Goal: Information Seeking & Learning: Check status

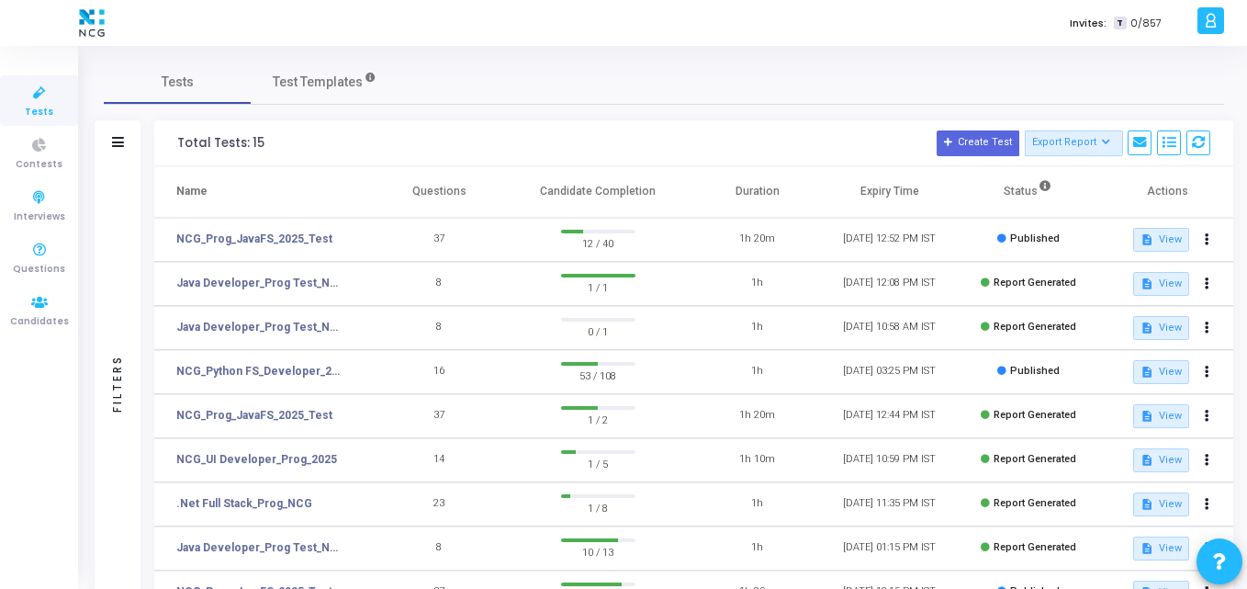
click at [26, 314] on span "Candidates" at bounding box center [39, 322] width 59 height 16
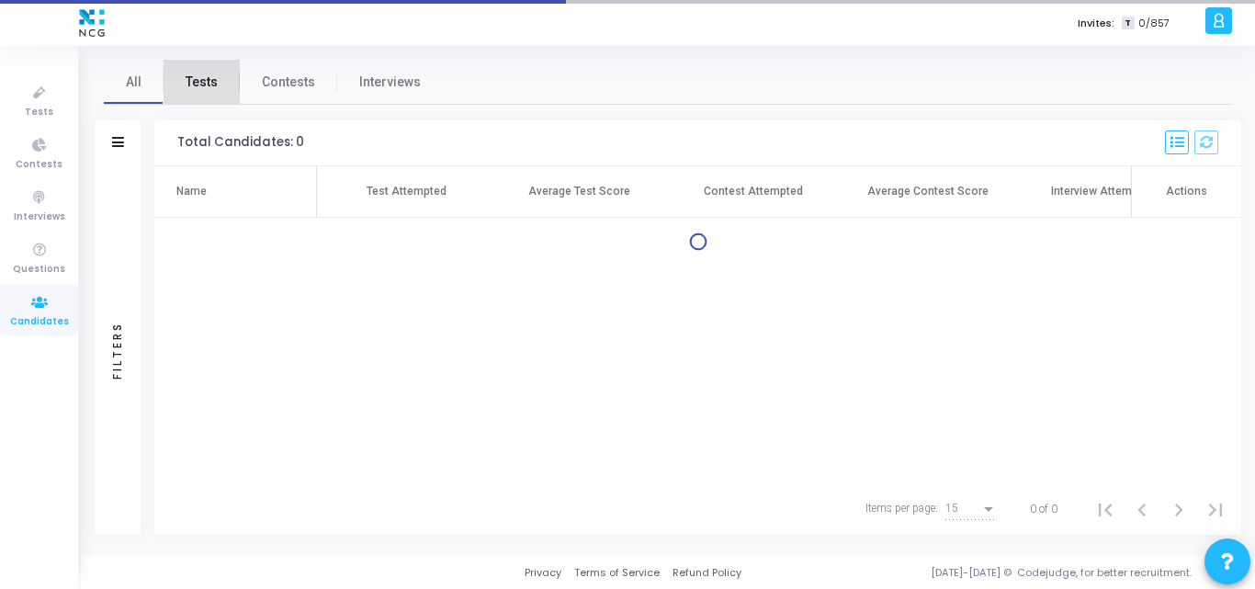
click at [209, 101] on link "Tests" at bounding box center [202, 82] width 76 height 44
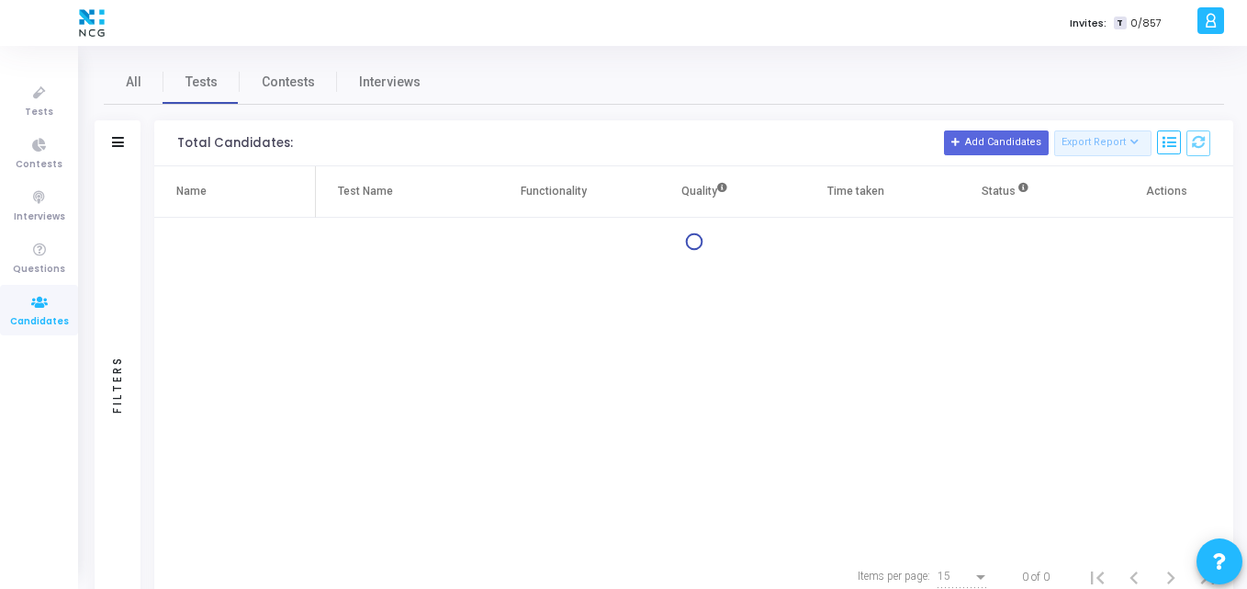
click at [134, 141] on div "Filters" at bounding box center [118, 143] width 46 height 46
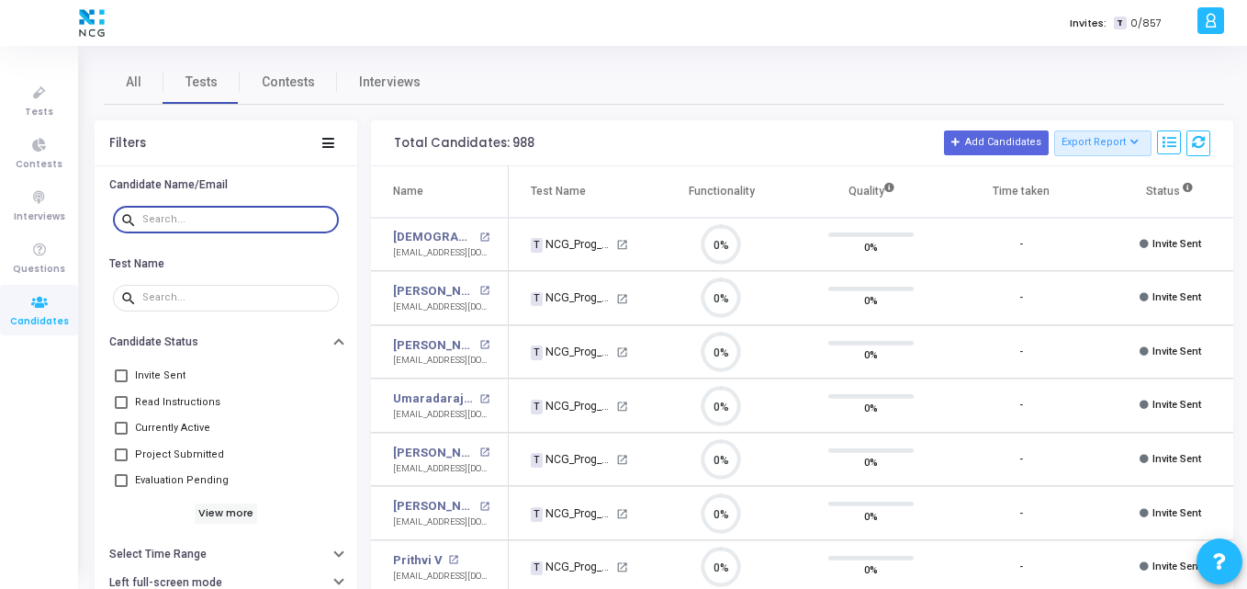
click at [170, 224] on input "text" at bounding box center [236, 219] width 189 height 11
paste input "[EMAIL_ADDRESS][DOMAIN_NAME]"
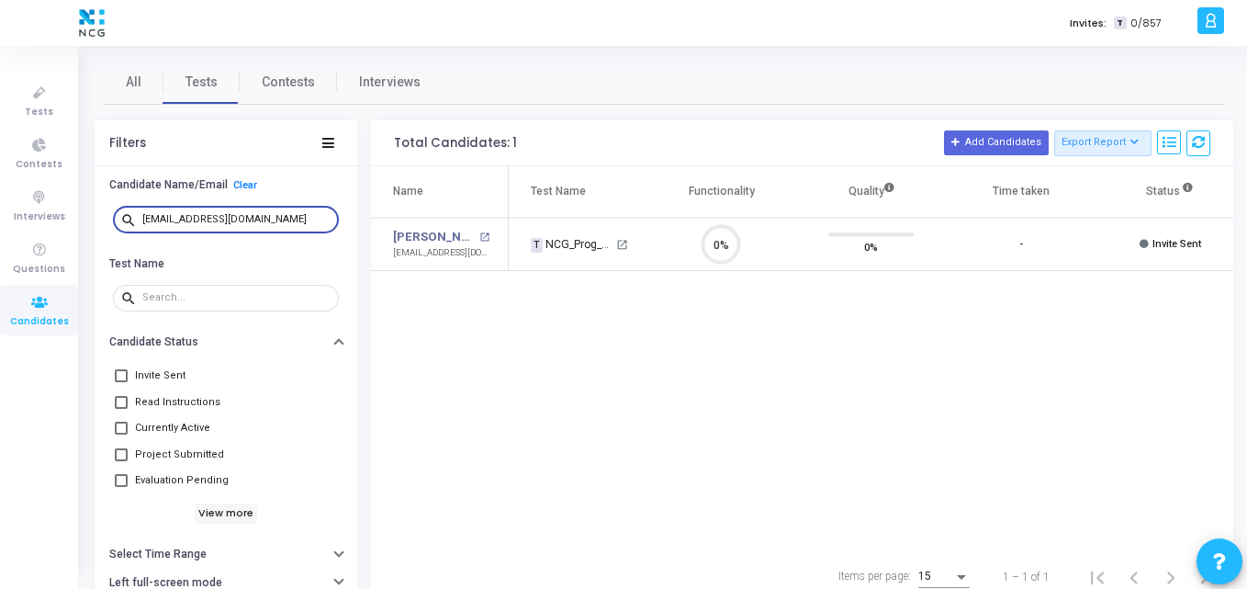
type input "[EMAIL_ADDRESS][DOMAIN_NAME]"
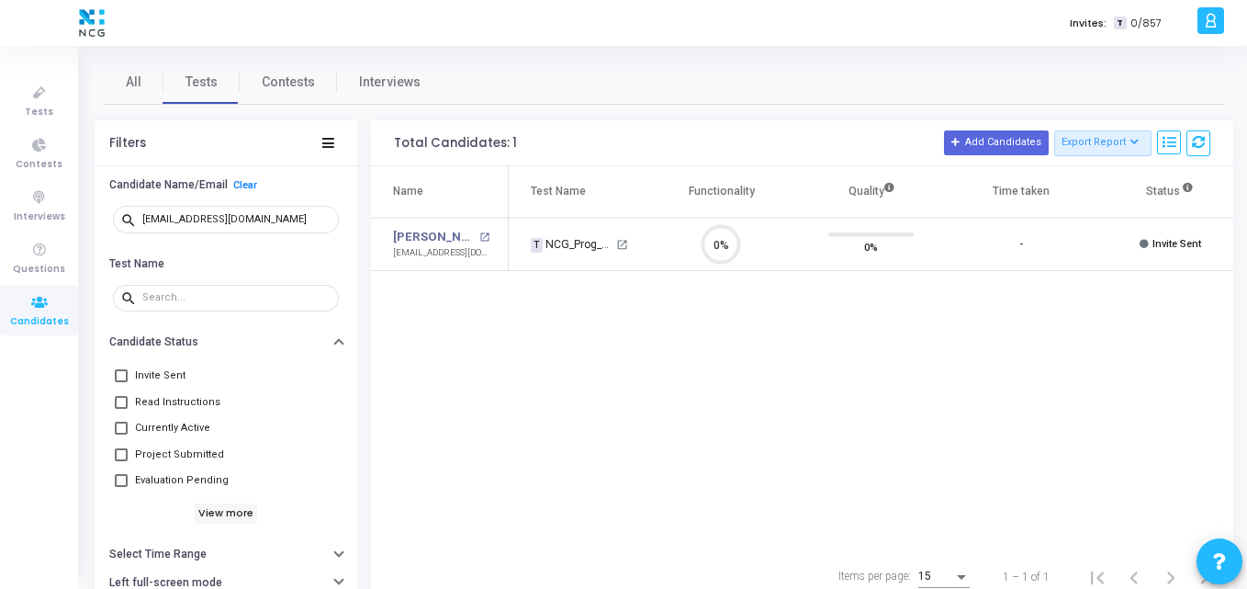
click at [456, 321] on div "Name Test Name Functionality Quality Time taken Status Actions [PERSON_NAME] op…" at bounding box center [802, 358] width 863 height 385
click at [537, 455] on div "Name Test Name Functionality Quality Time taken Status Actions [PERSON_NAME] op…" at bounding box center [802, 358] width 863 height 385
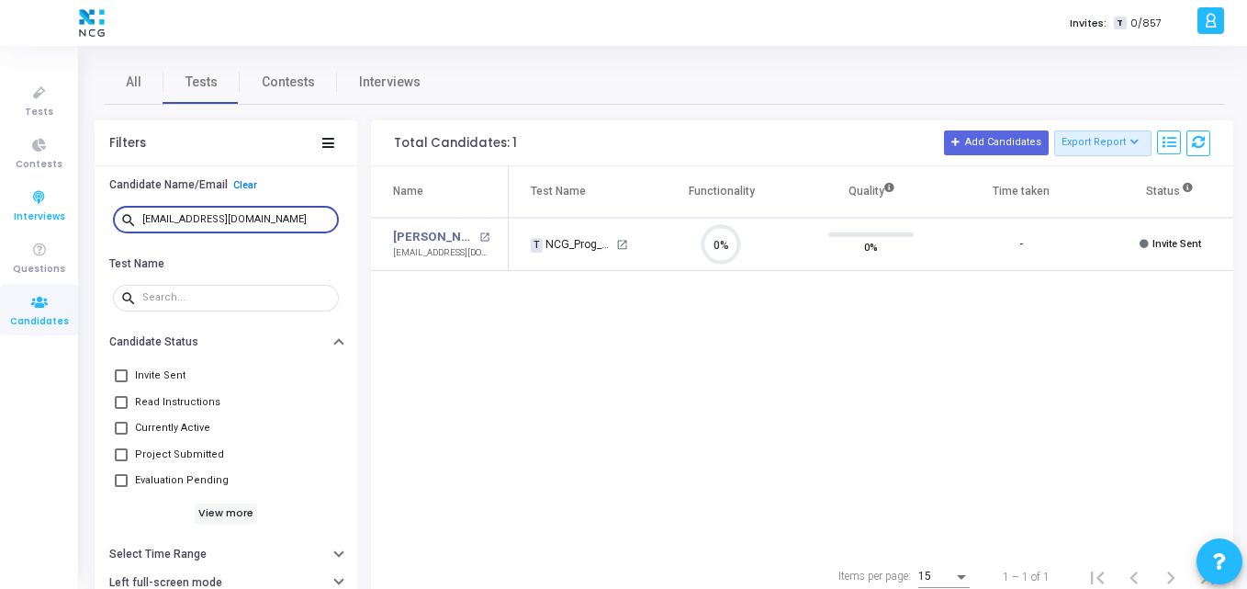
drag, startPoint x: 299, startPoint y: 215, endPoint x: 51, endPoint y: 212, distance: 248.9
click at [51, 212] on div "Tests Contests Interviews Questions Candidates Invites: T 0/857 K Kajal Setting…" at bounding box center [623, 294] width 1247 height 589
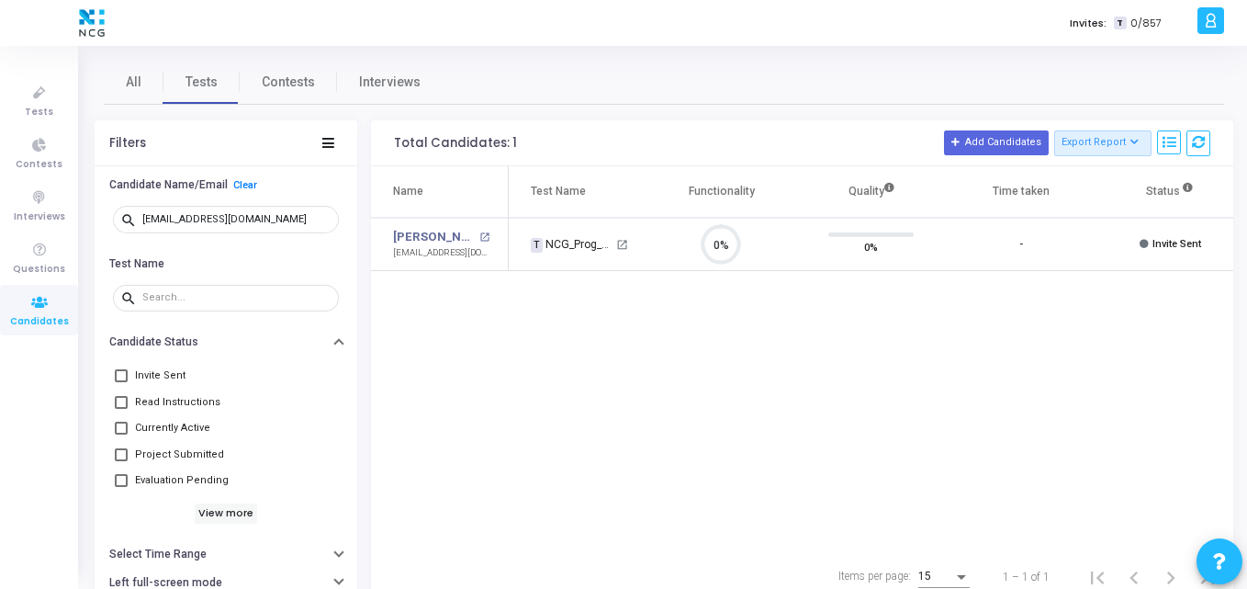
click at [524, 318] on div "Name Test Name Functionality Quality Time taken Status Actions [PERSON_NAME] op…" at bounding box center [802, 358] width 863 height 385
click at [1013, 61] on div "All Tests Contests Interviews" at bounding box center [664, 82] width 1121 height 44
click at [434, 362] on div "Name Test Name Functionality Quality Time taken Status Actions [PERSON_NAME] op…" at bounding box center [802, 358] width 863 height 385
